Goal: Task Accomplishment & Management: Use online tool/utility

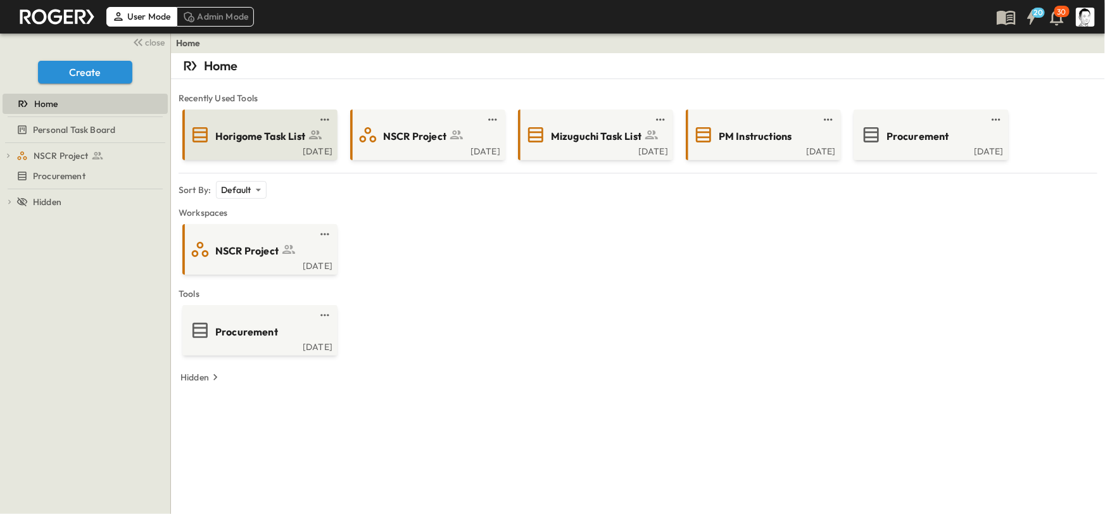
click at [290, 134] on span "Horigome Task List" at bounding box center [260, 136] width 90 height 15
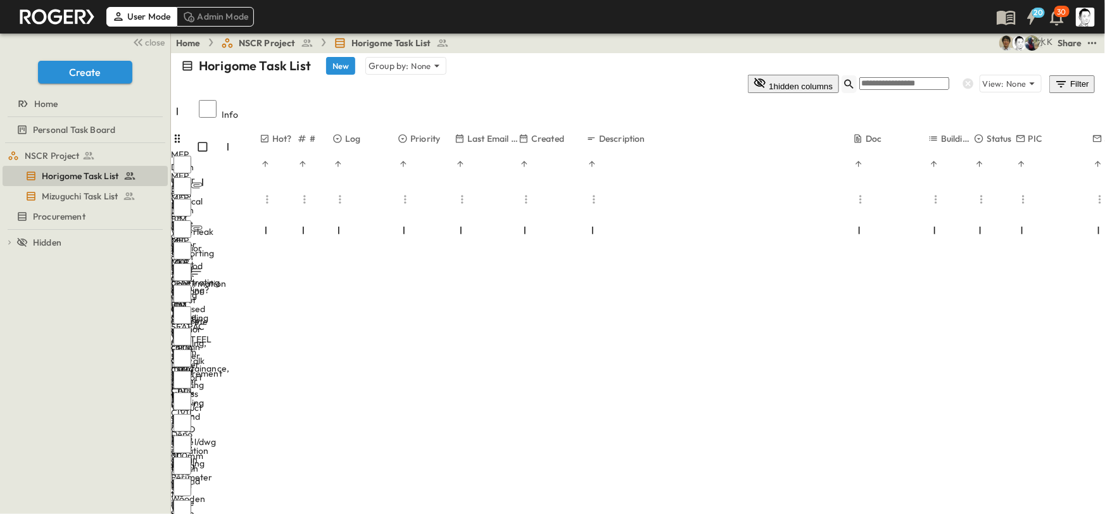
click at [855, 78] on icon "button" at bounding box center [849, 84] width 13 height 13
click at [144, 41] on icon "button" at bounding box center [137, 42] width 15 height 15
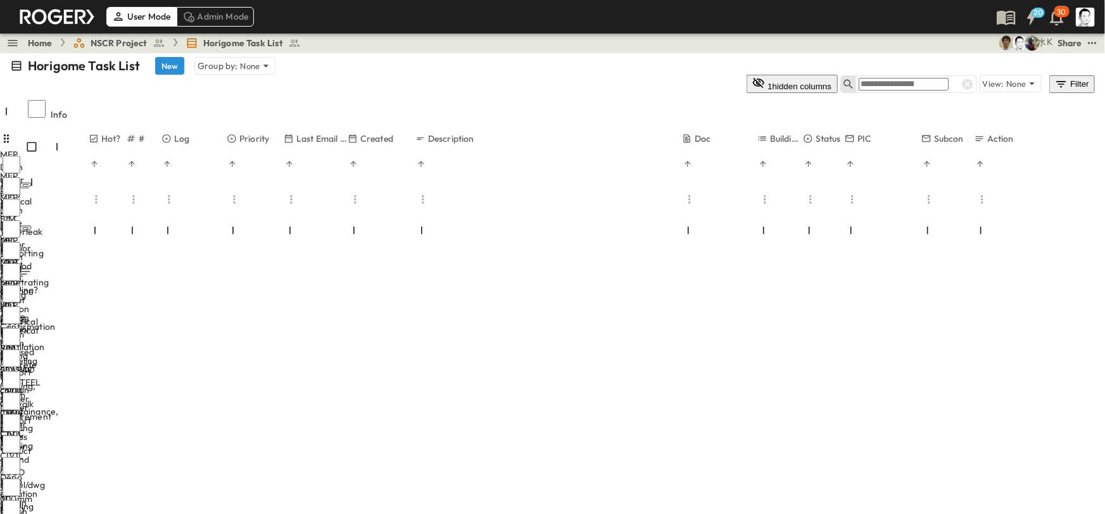
click at [123, 42] on span "NSCR Project" at bounding box center [119, 43] width 57 height 13
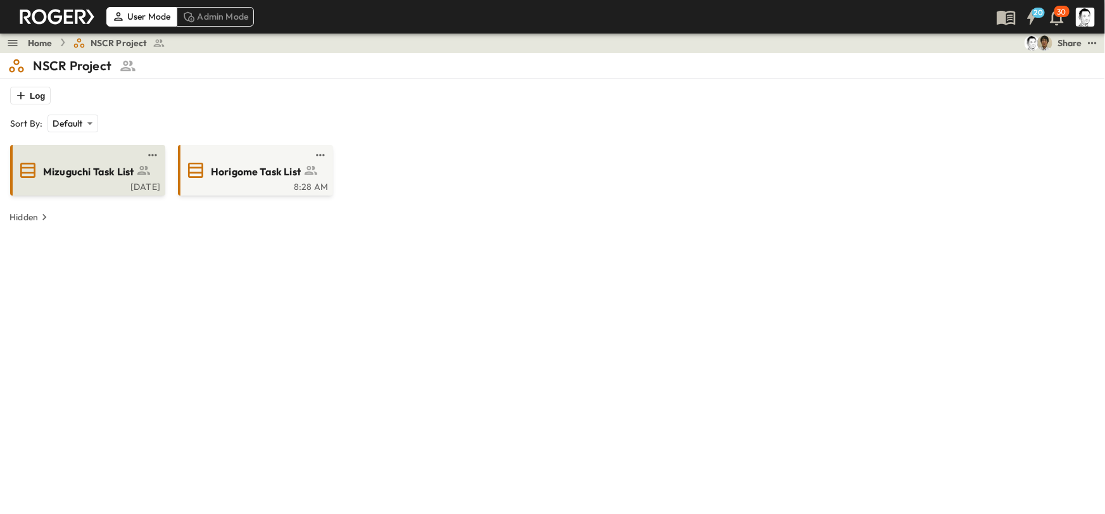
click at [97, 167] on span "Mizuguchi Task List" at bounding box center [88, 172] width 91 height 15
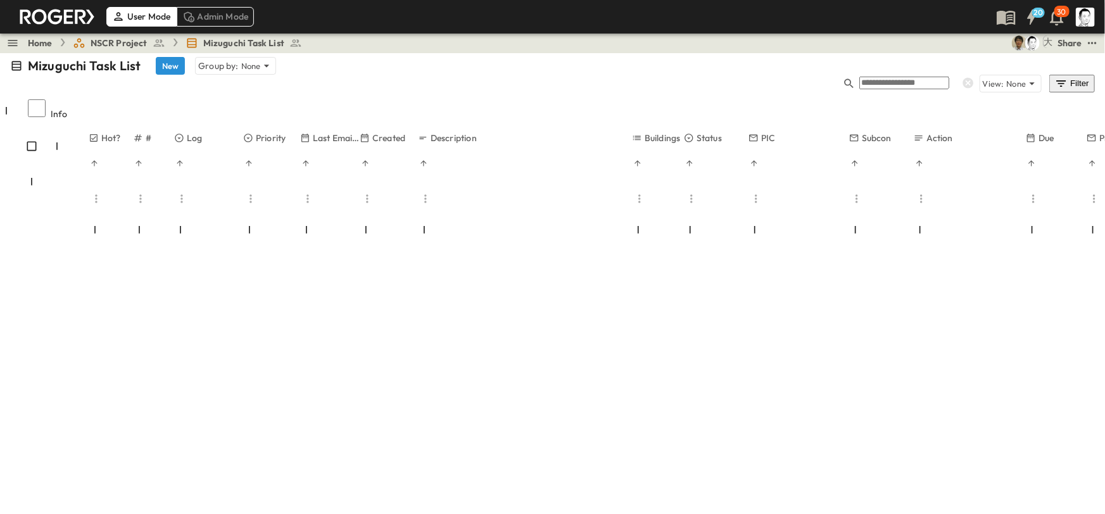
scroll to position [441, 0]
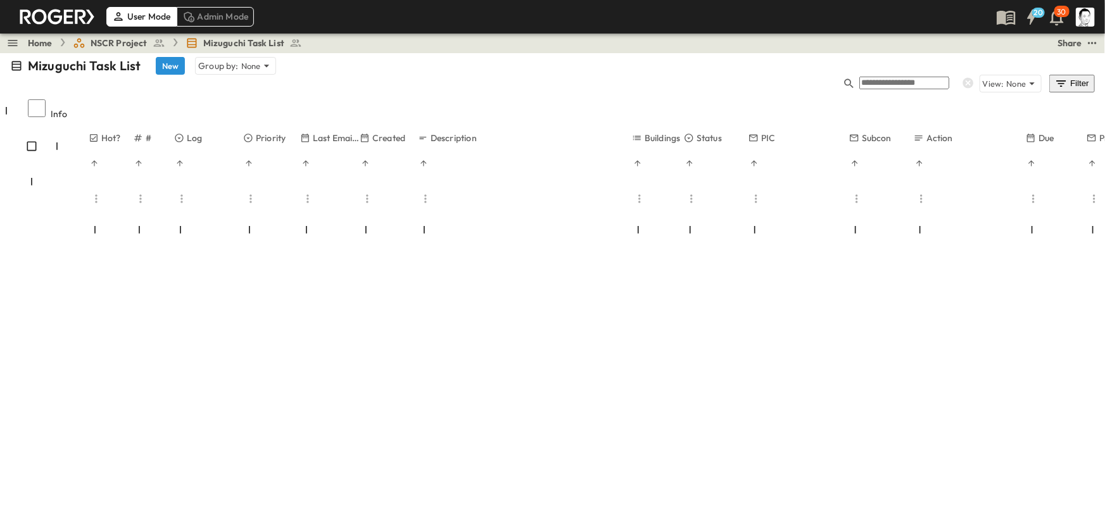
scroll to position [553, 0]
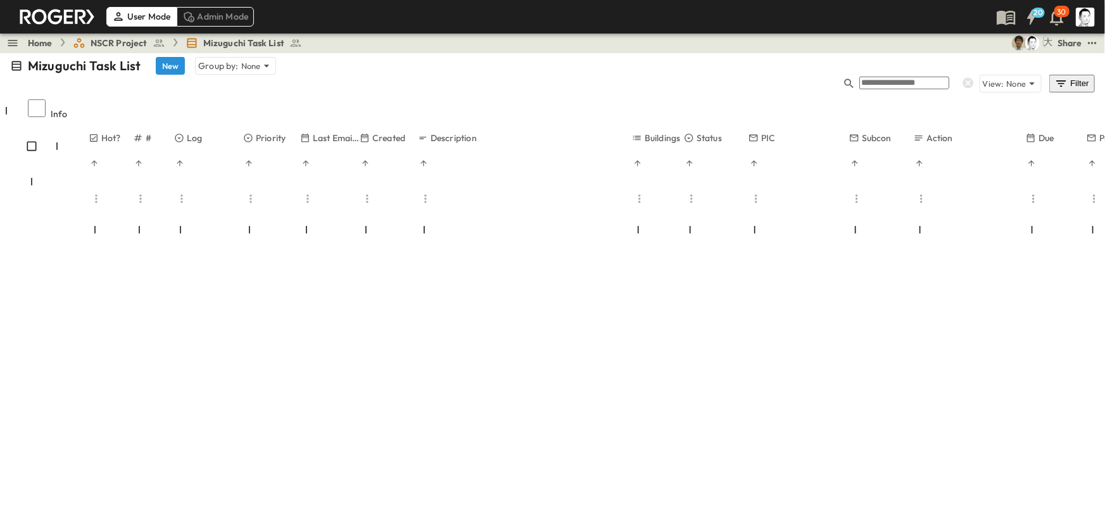
scroll to position [2878, 0]
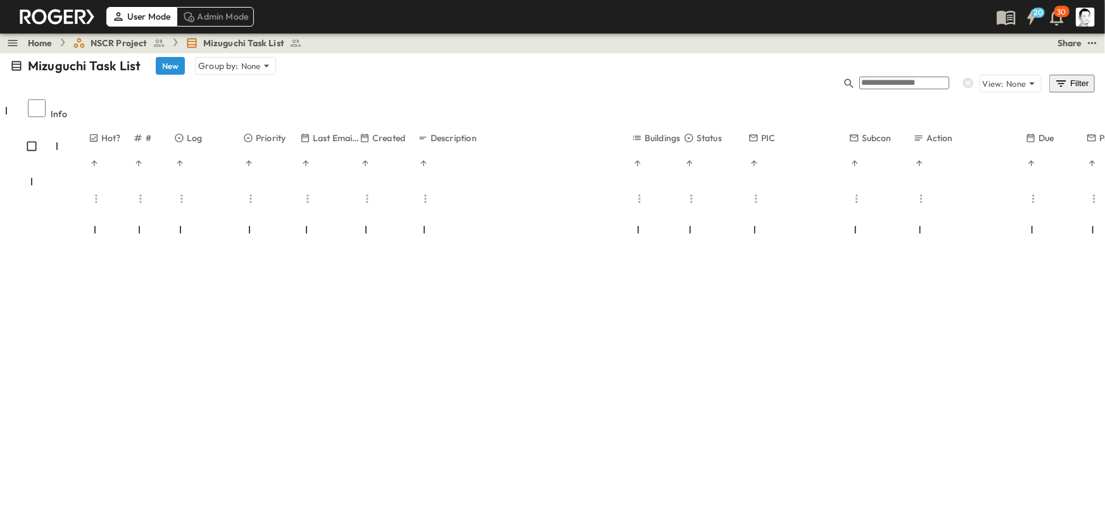
scroll to position [16, 0]
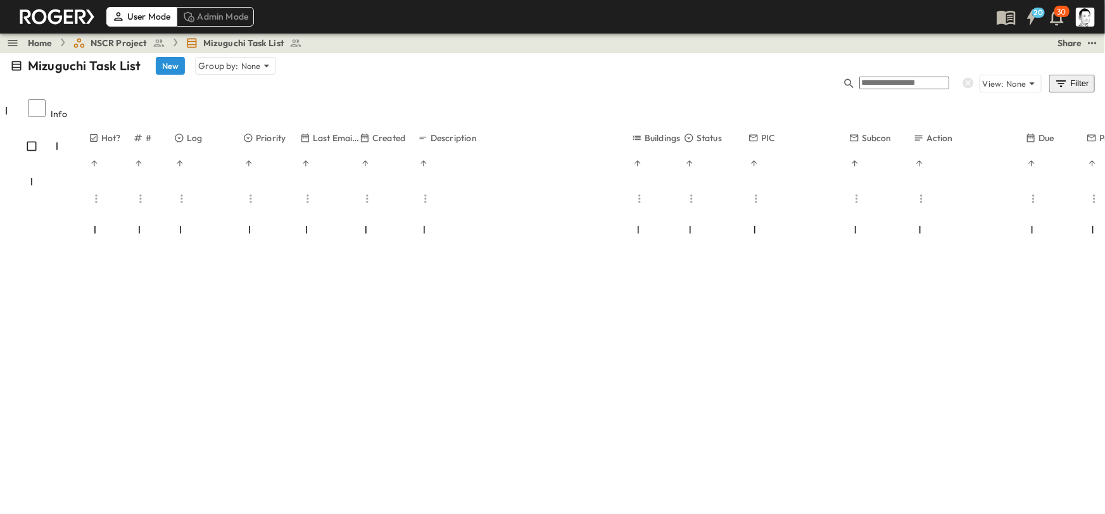
type input "*"
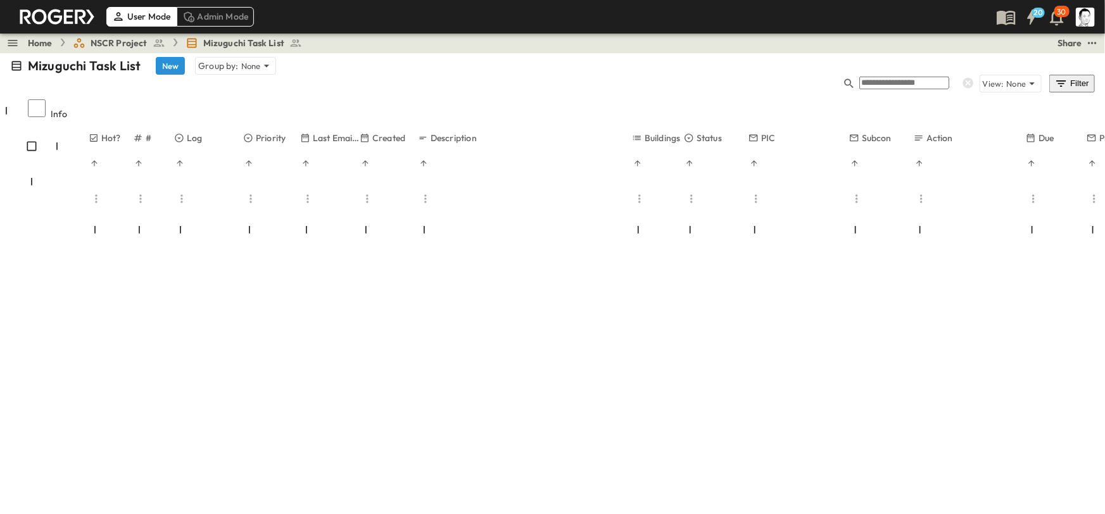
scroll to position [307, 0]
type input "*"
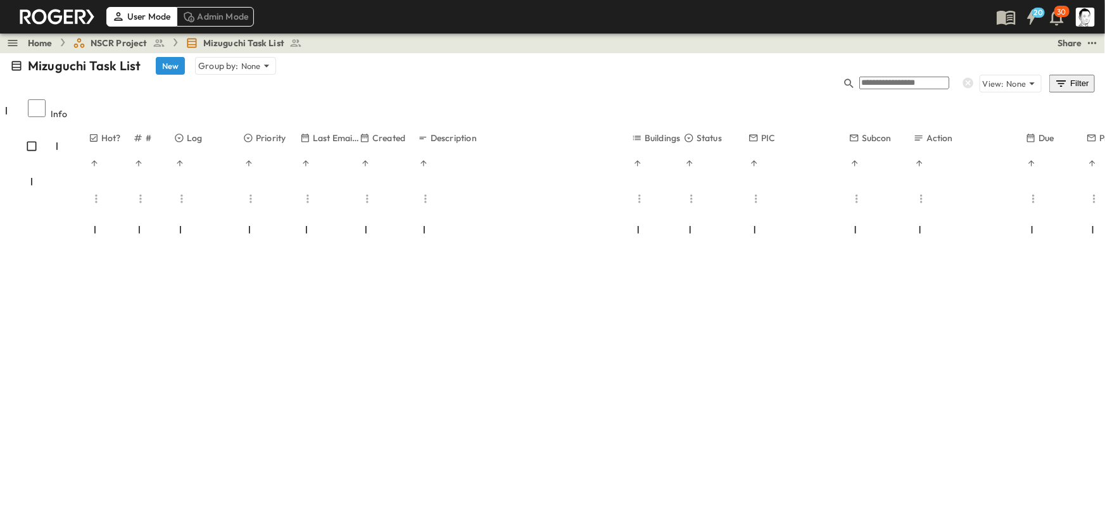
scroll to position [667, 0]
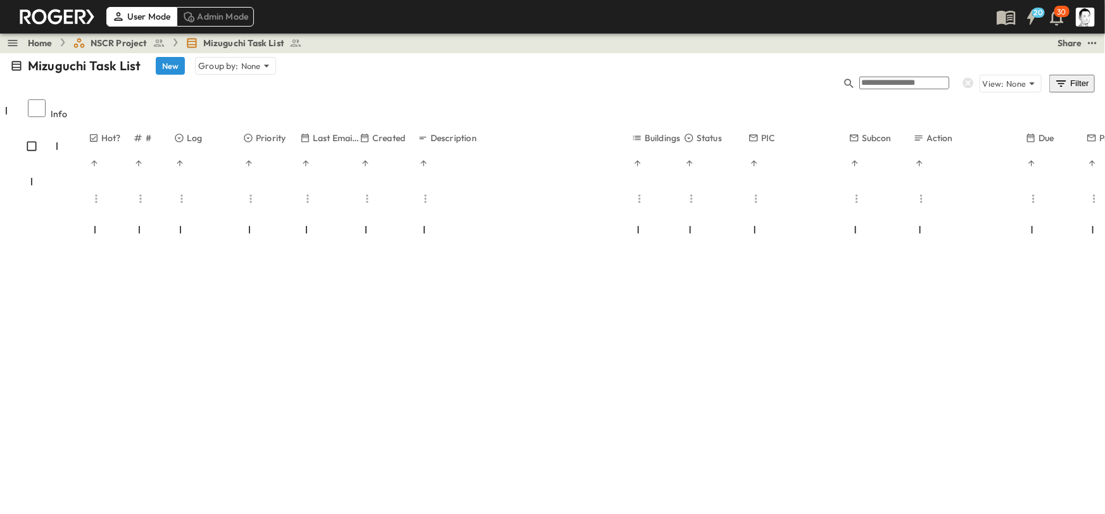
scroll to position [383, 0]
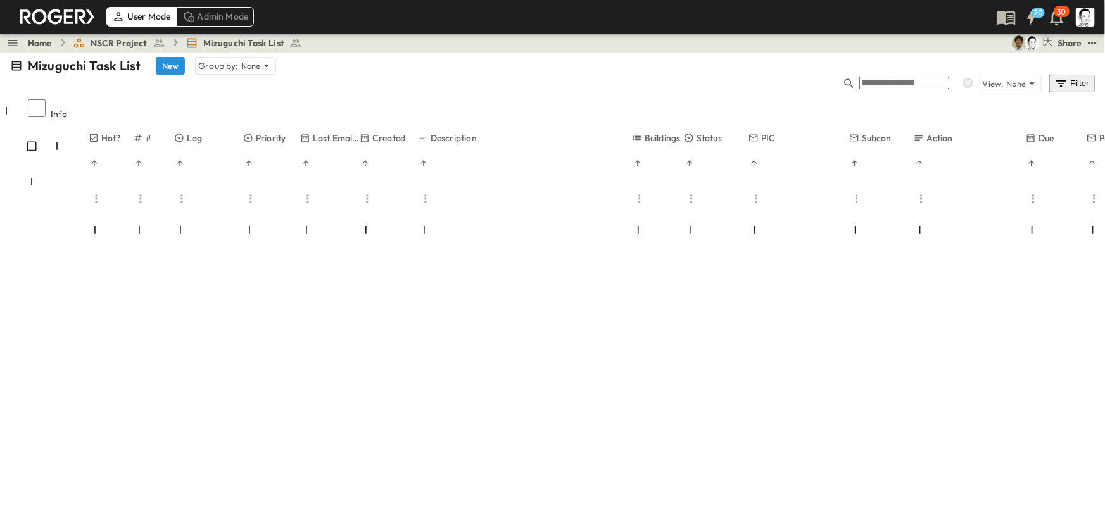
type input "**********"
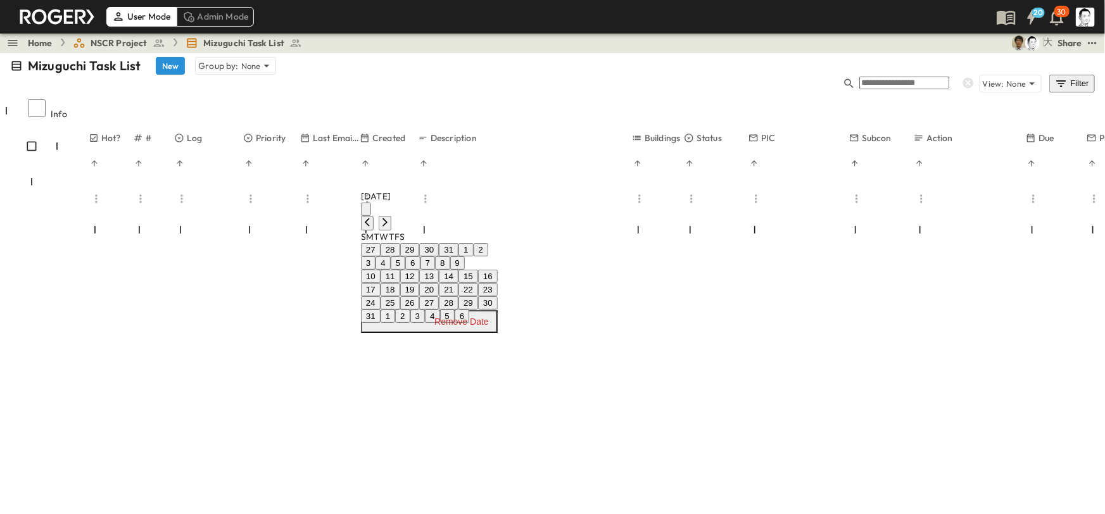
click at [400, 310] on button "25" at bounding box center [391, 302] width 20 height 13
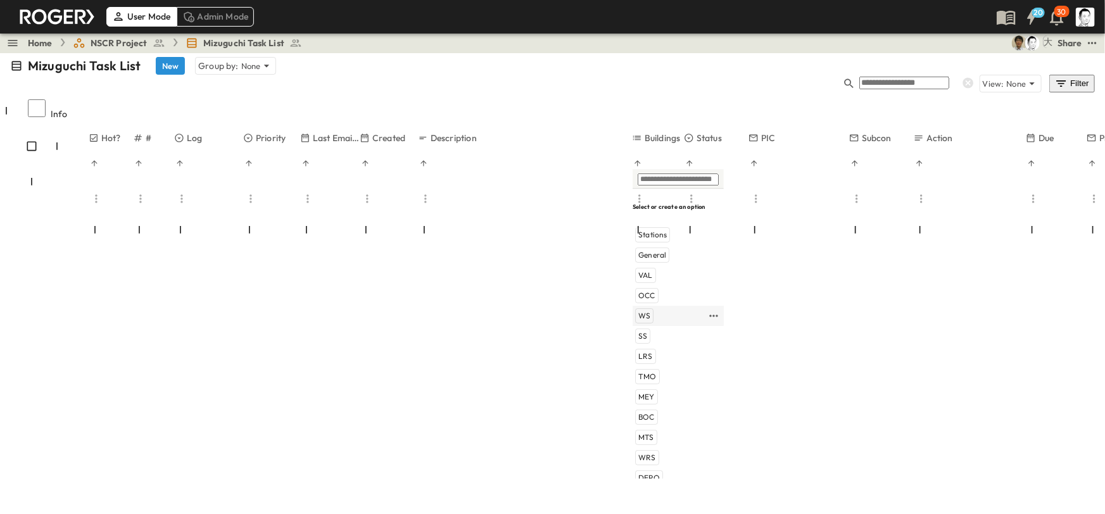
click at [648, 308] on div "WS" at bounding box center [644, 315] width 18 height 15
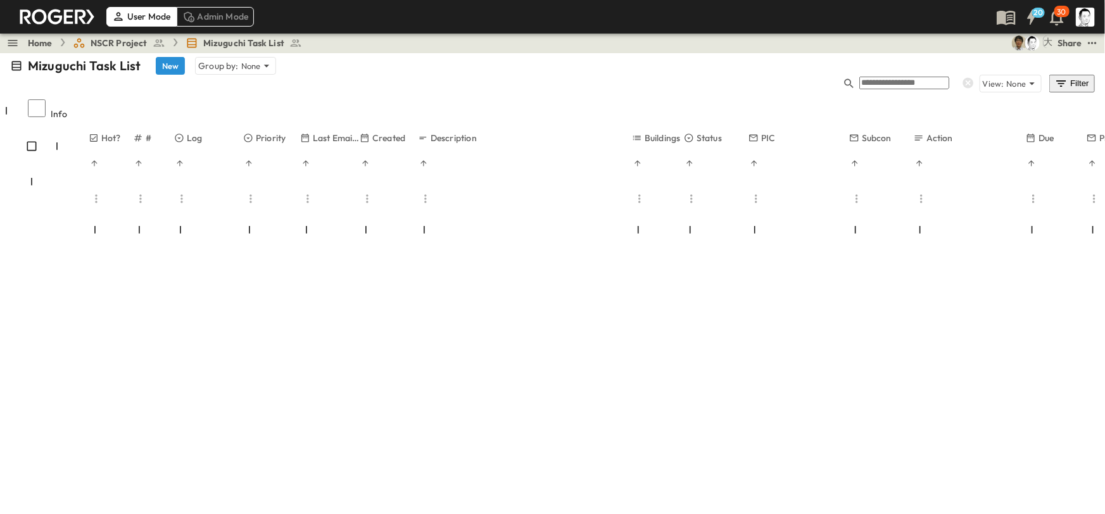
type input "*"
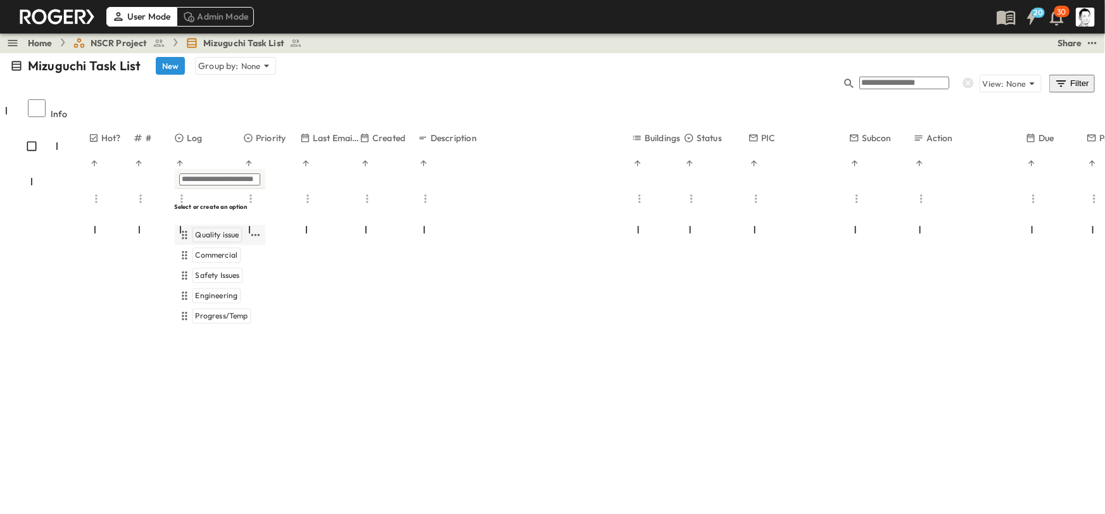
click at [206, 230] on span "Quality issue" at bounding box center [217, 235] width 44 height 10
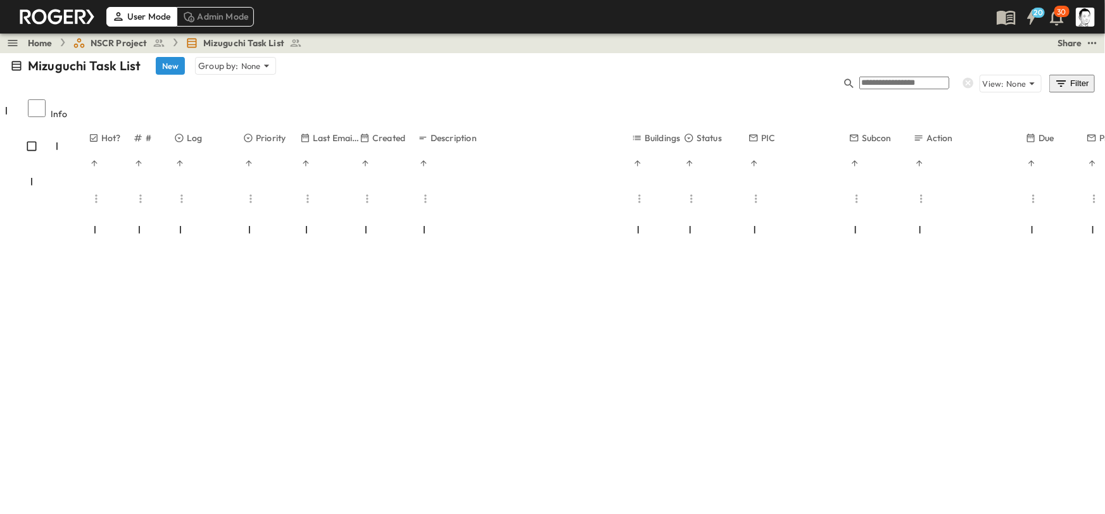
type input "**********"
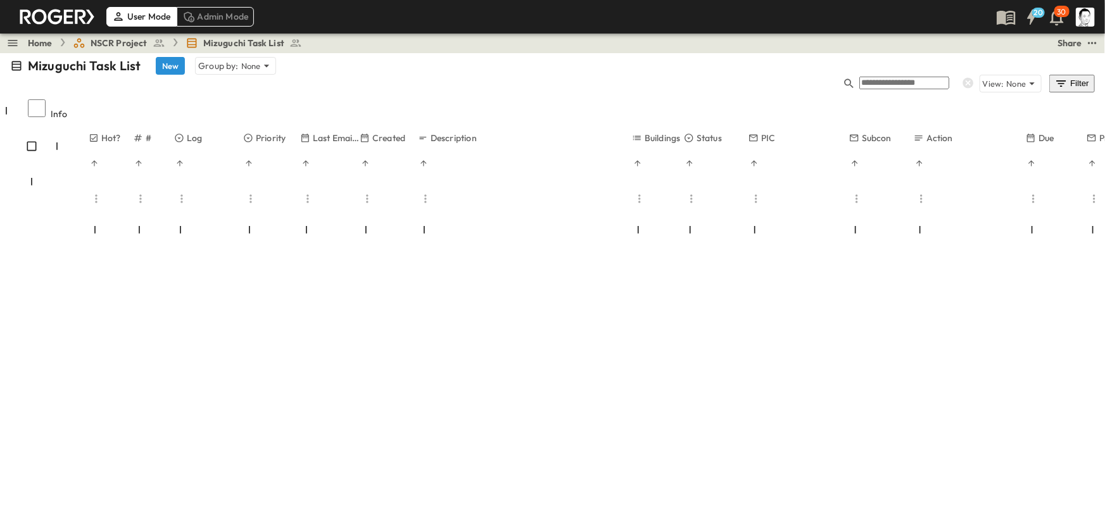
type input "*"
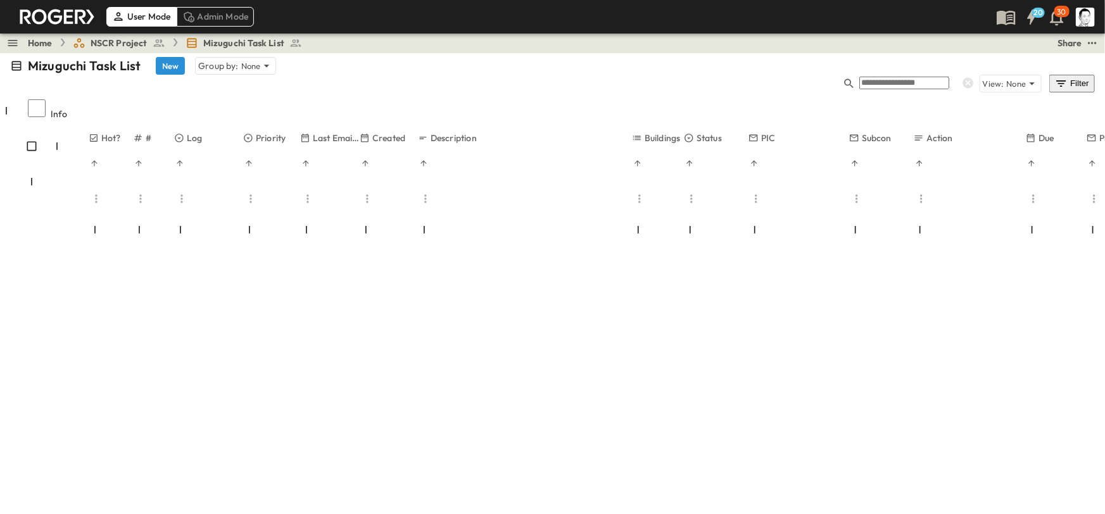
scroll to position [0, 0]
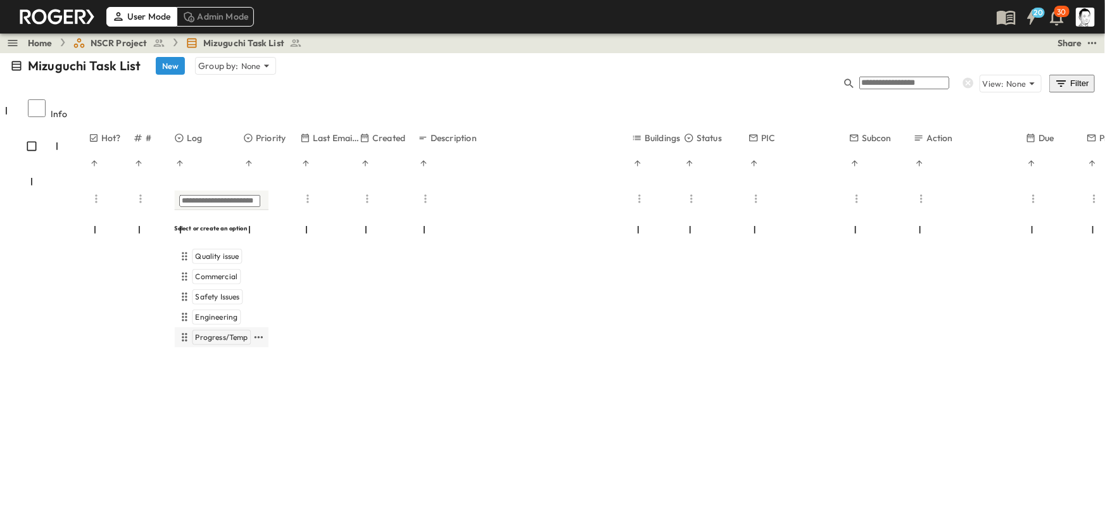
click at [229, 332] on span "Progress/Temp" at bounding box center [221, 337] width 53 height 10
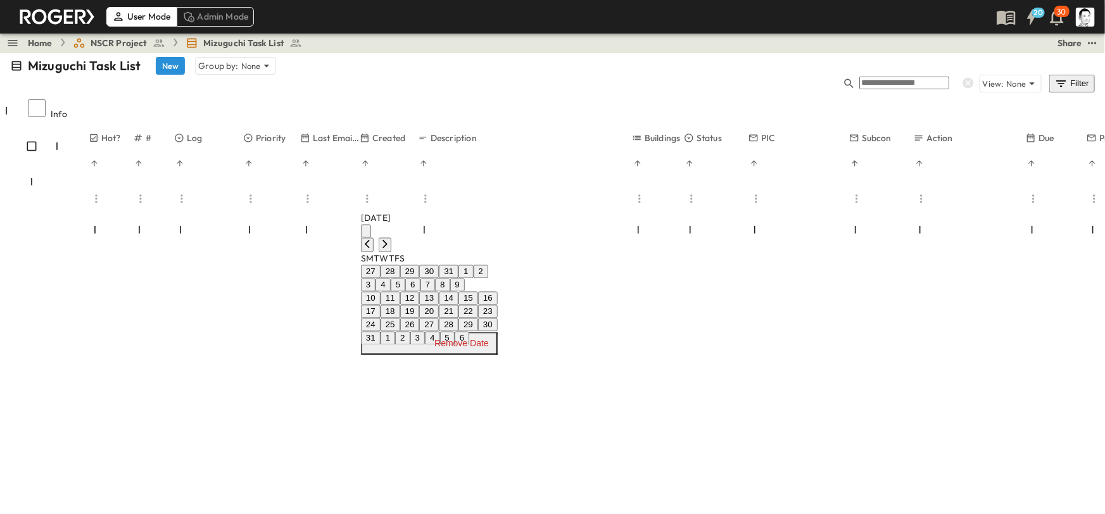
click at [400, 332] on button "25" at bounding box center [391, 324] width 20 height 13
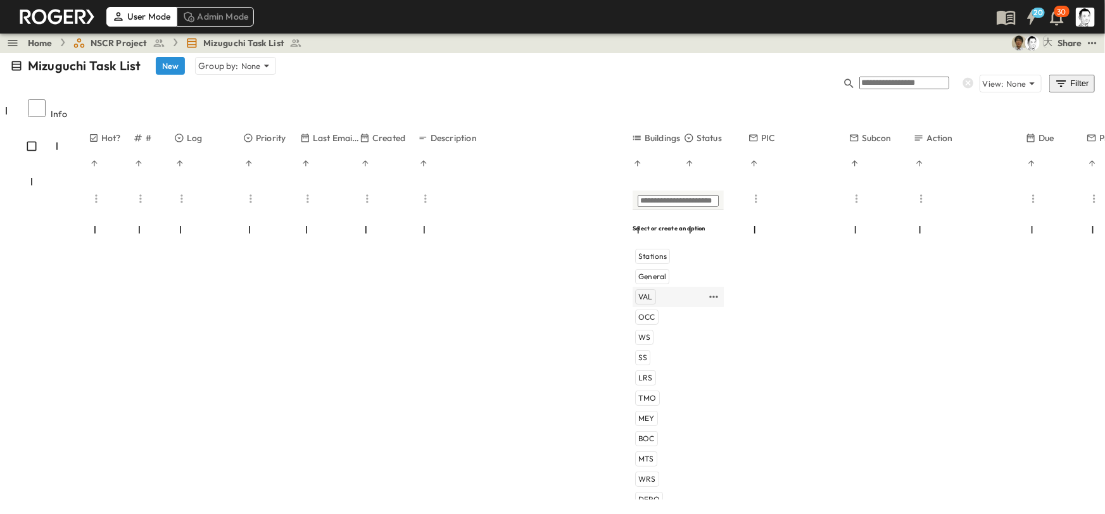
click at [644, 292] on span "VAL" at bounding box center [645, 297] width 15 height 10
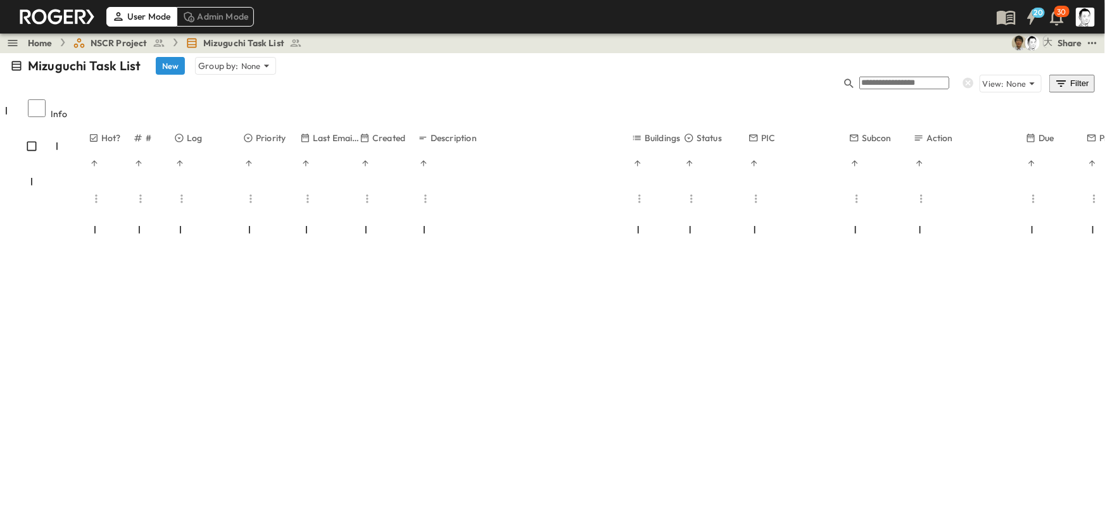
type input "**********"
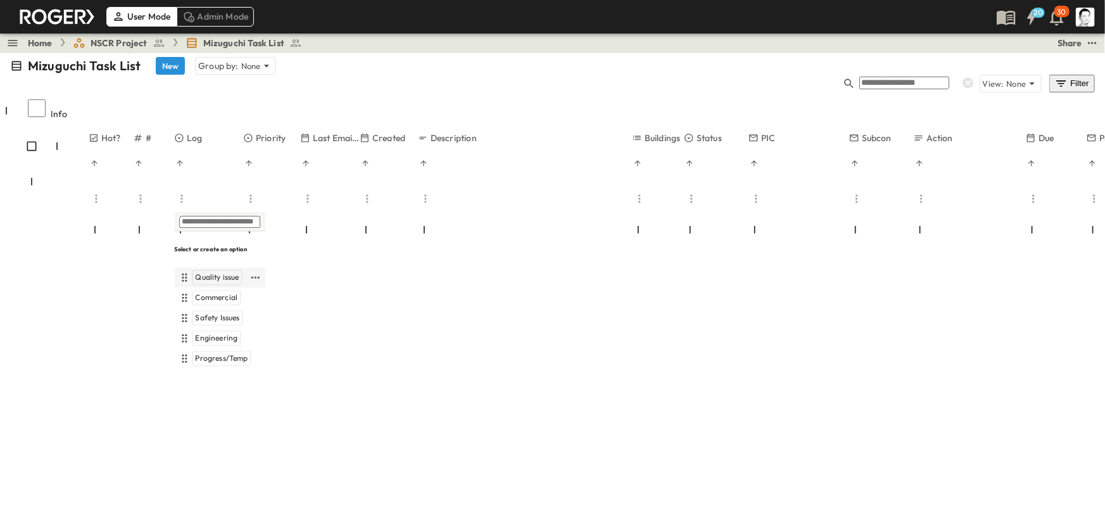
click at [204, 273] on span "Quality issue" at bounding box center [217, 278] width 44 height 10
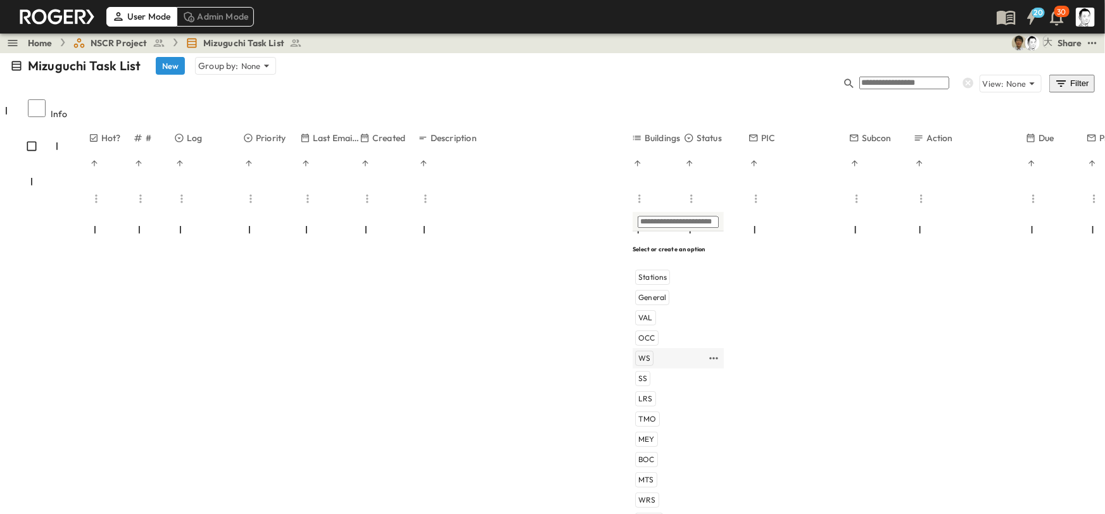
click at [647, 354] on span "WS" at bounding box center [644, 359] width 12 height 10
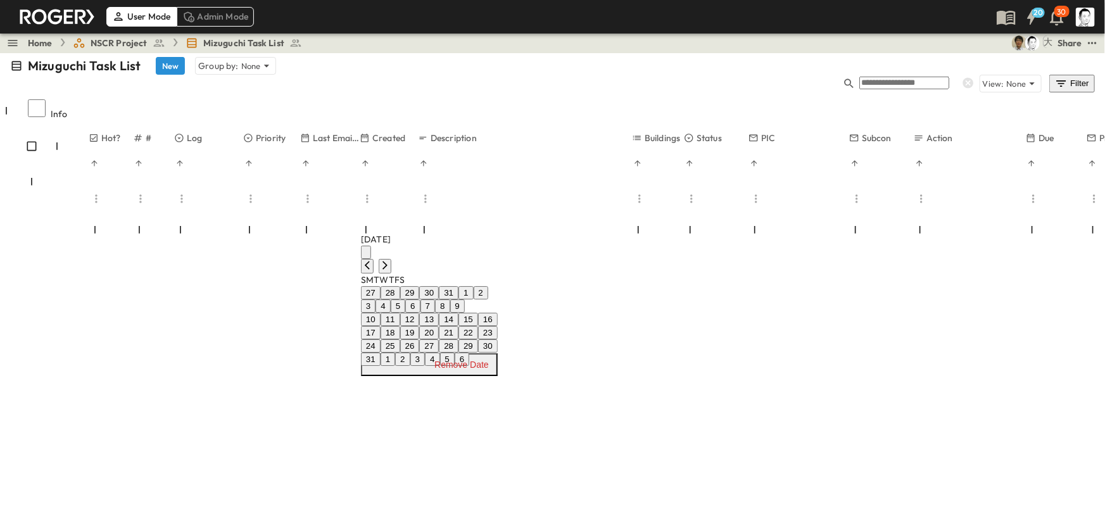
click at [400, 353] on button "25" at bounding box center [391, 345] width 20 height 13
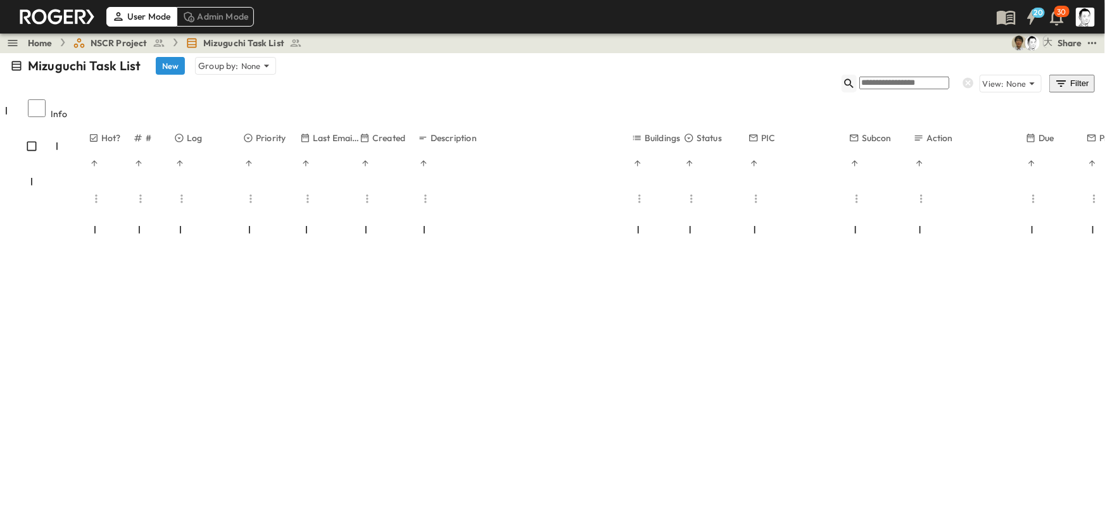
click at [853, 79] on icon "button" at bounding box center [848, 83] width 9 height 9
type input "***"
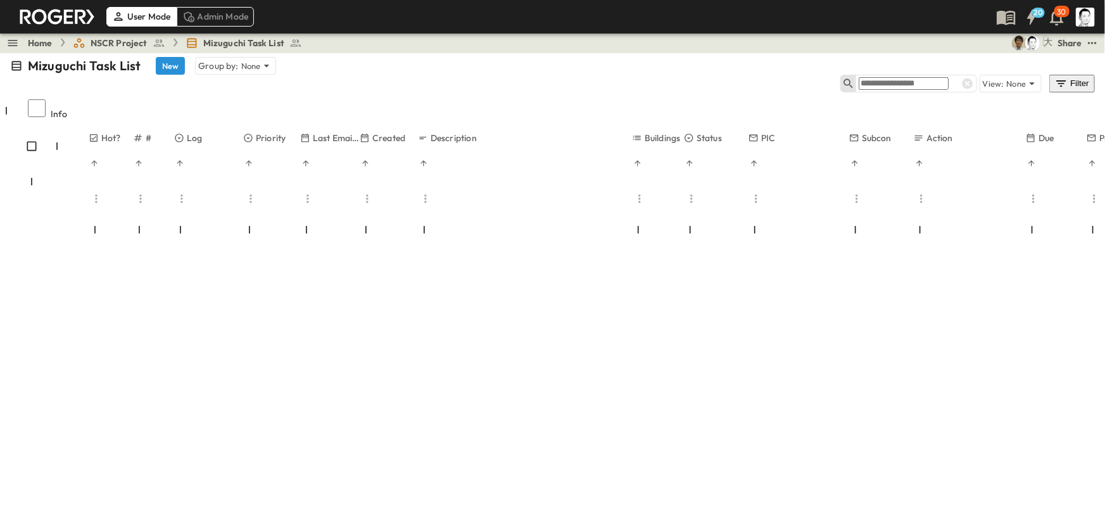
type input "***"
click at [948, 77] on input "text" at bounding box center [904, 83] width 90 height 13
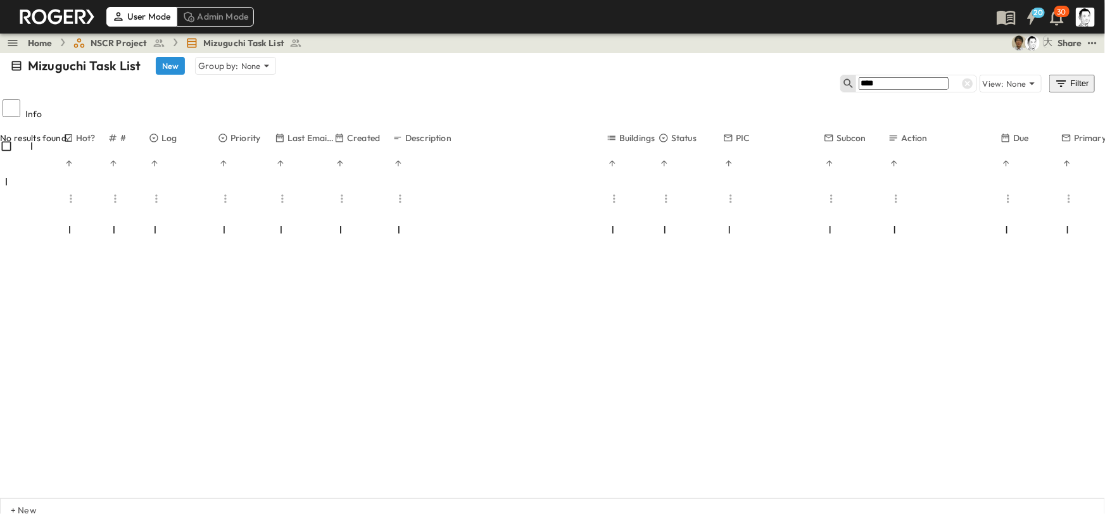
scroll to position [17, 0]
type input "*"
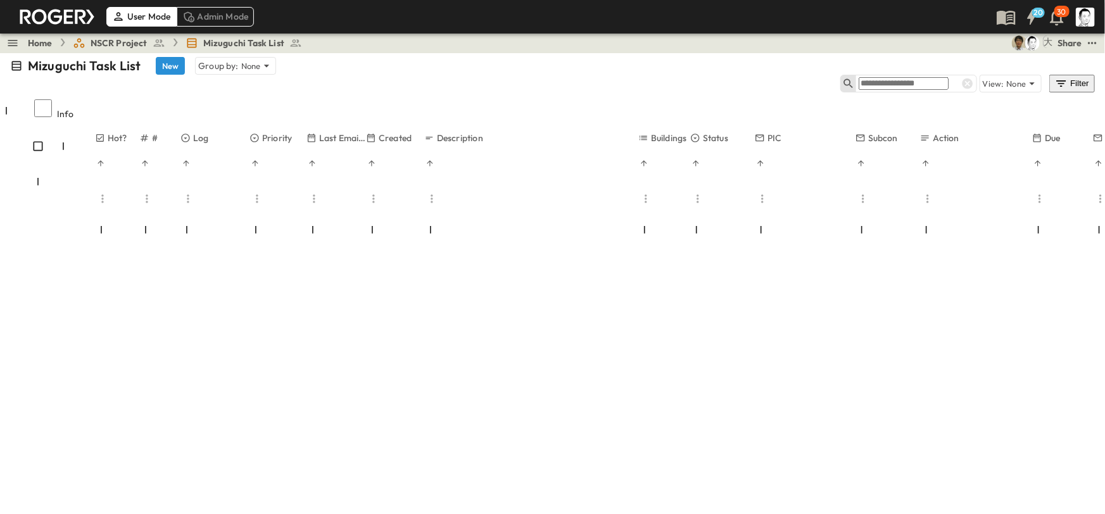
scroll to position [4451, 0]
type input "**********"
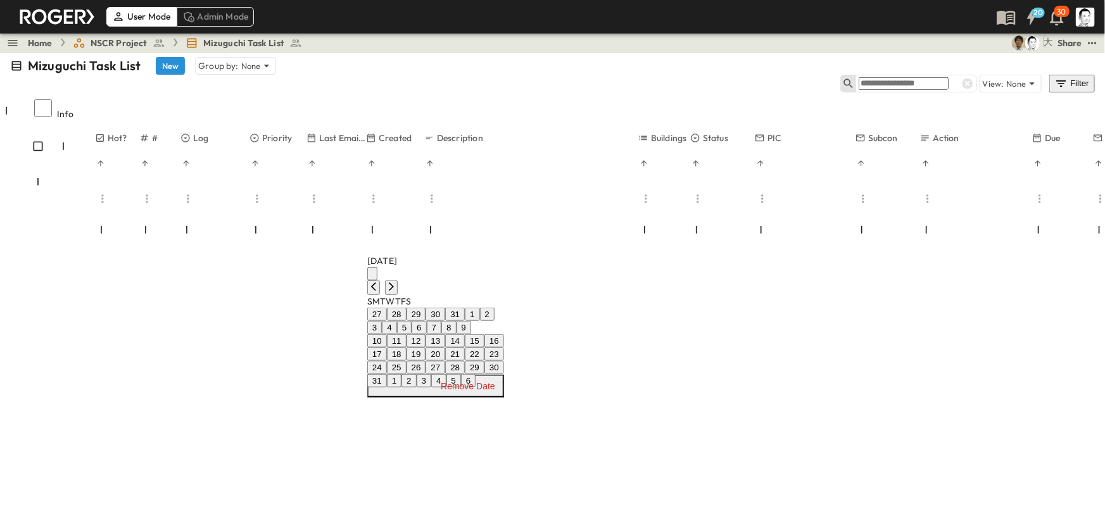
click at [384, 387] on button "31" at bounding box center [377, 380] width 20 height 13
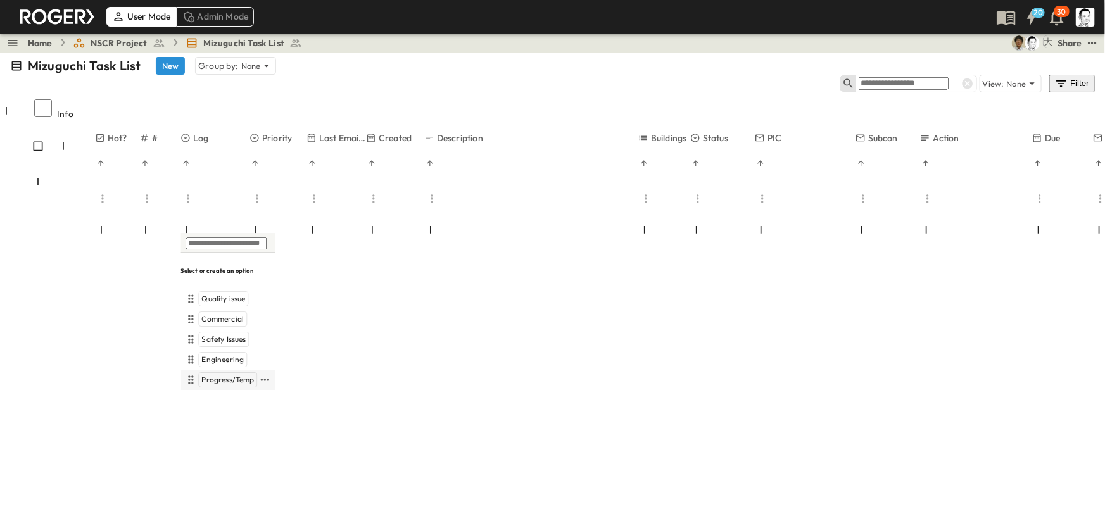
click at [218, 375] on span "Progress/Temp" at bounding box center [227, 380] width 53 height 10
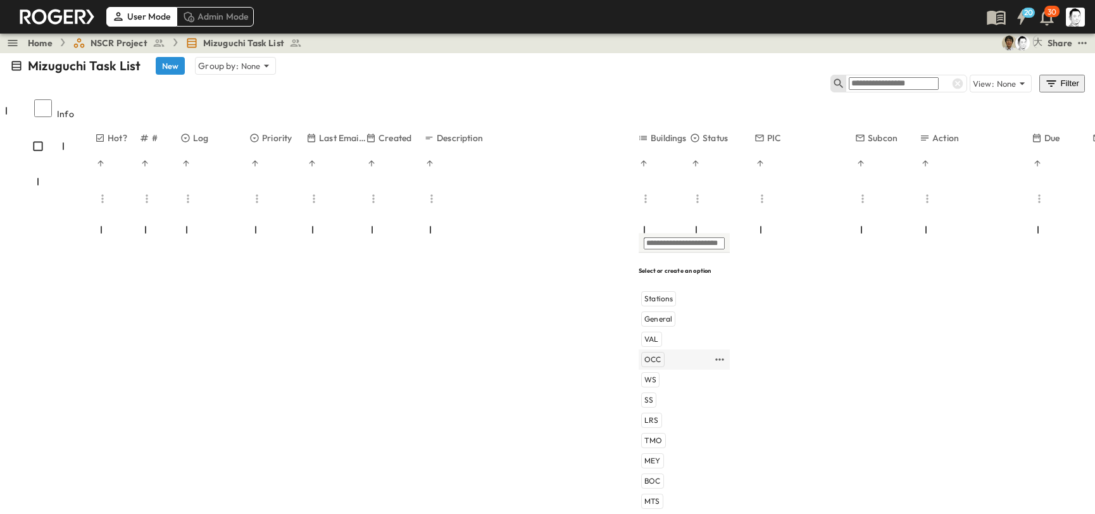
click at [654, 355] on span "OCC" at bounding box center [653, 360] width 17 height 10
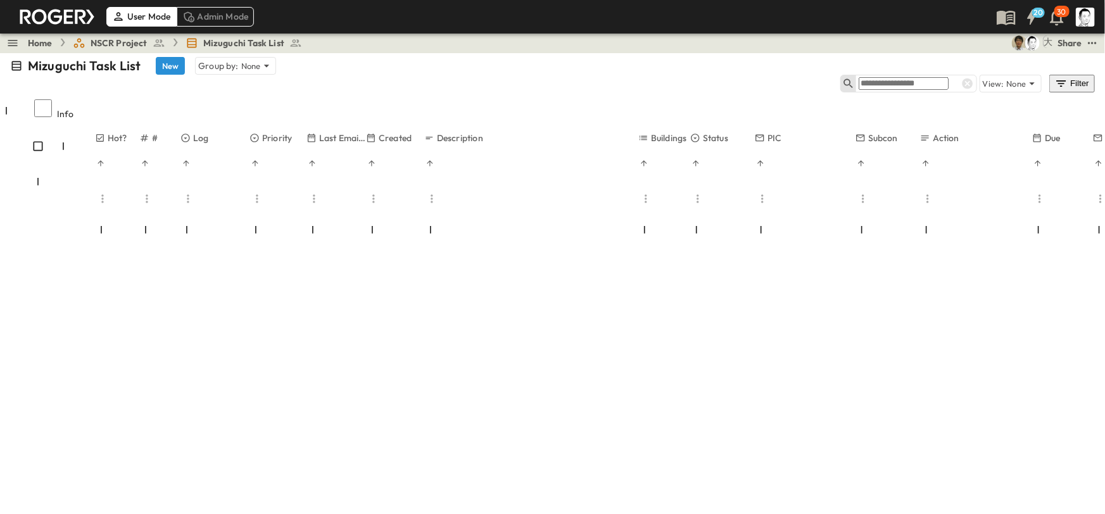
type input "**********"
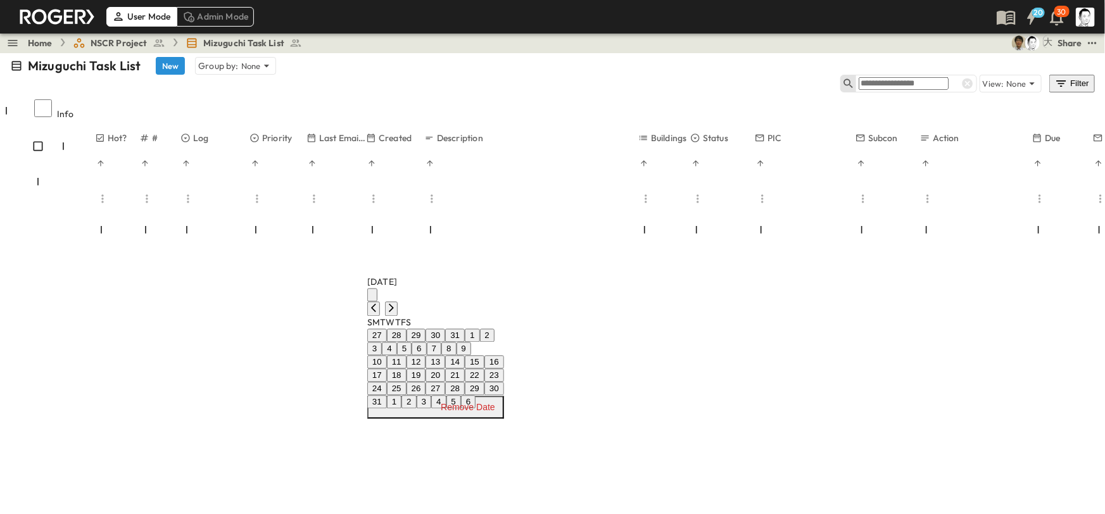
click at [504, 395] on button "30" at bounding box center [494, 388] width 20 height 13
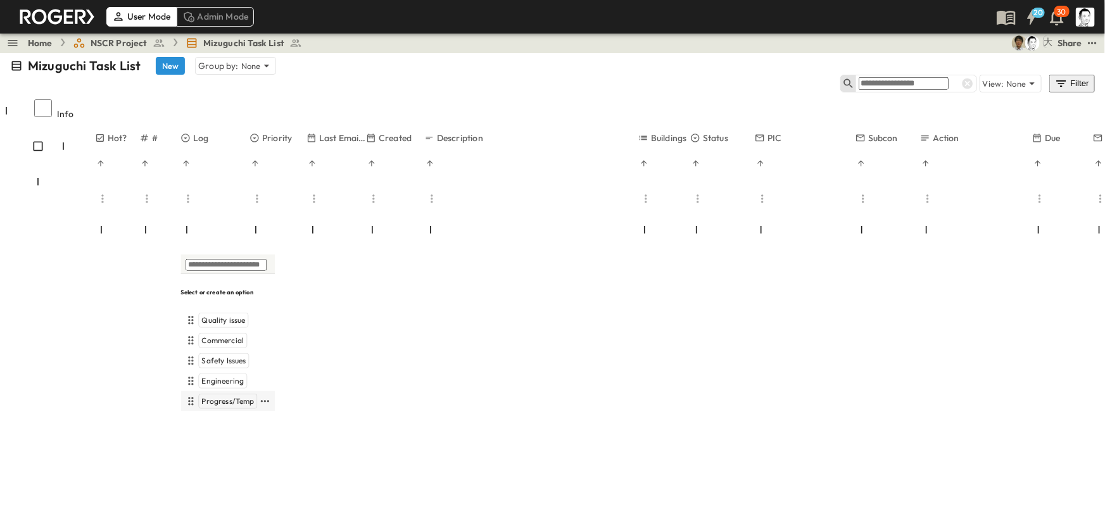
click at [223, 396] on span "Progress/Temp" at bounding box center [227, 401] width 53 height 10
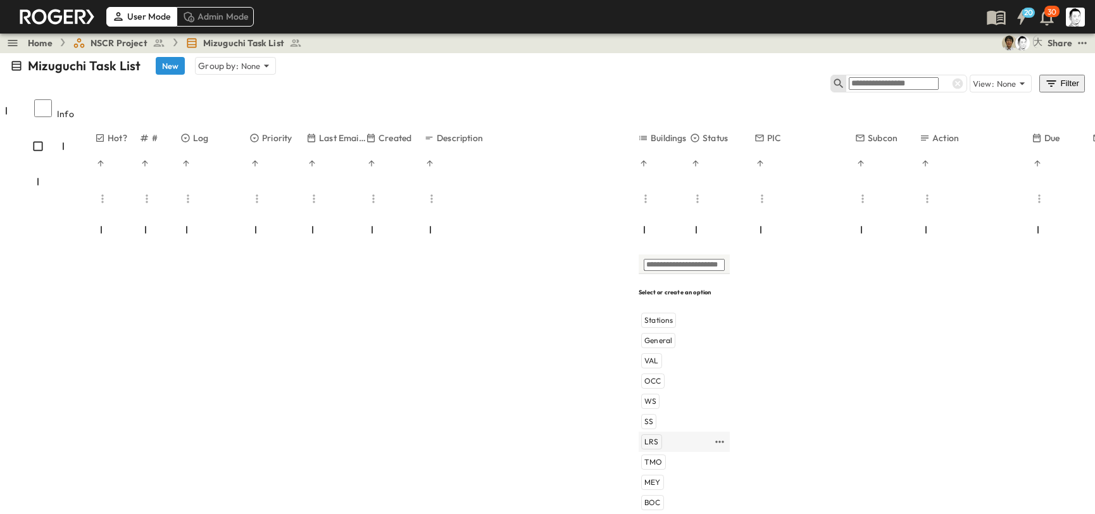
click at [653, 434] on div "LRS" at bounding box center [651, 441] width 21 height 15
